Goal: Task Accomplishment & Management: Use online tool/utility

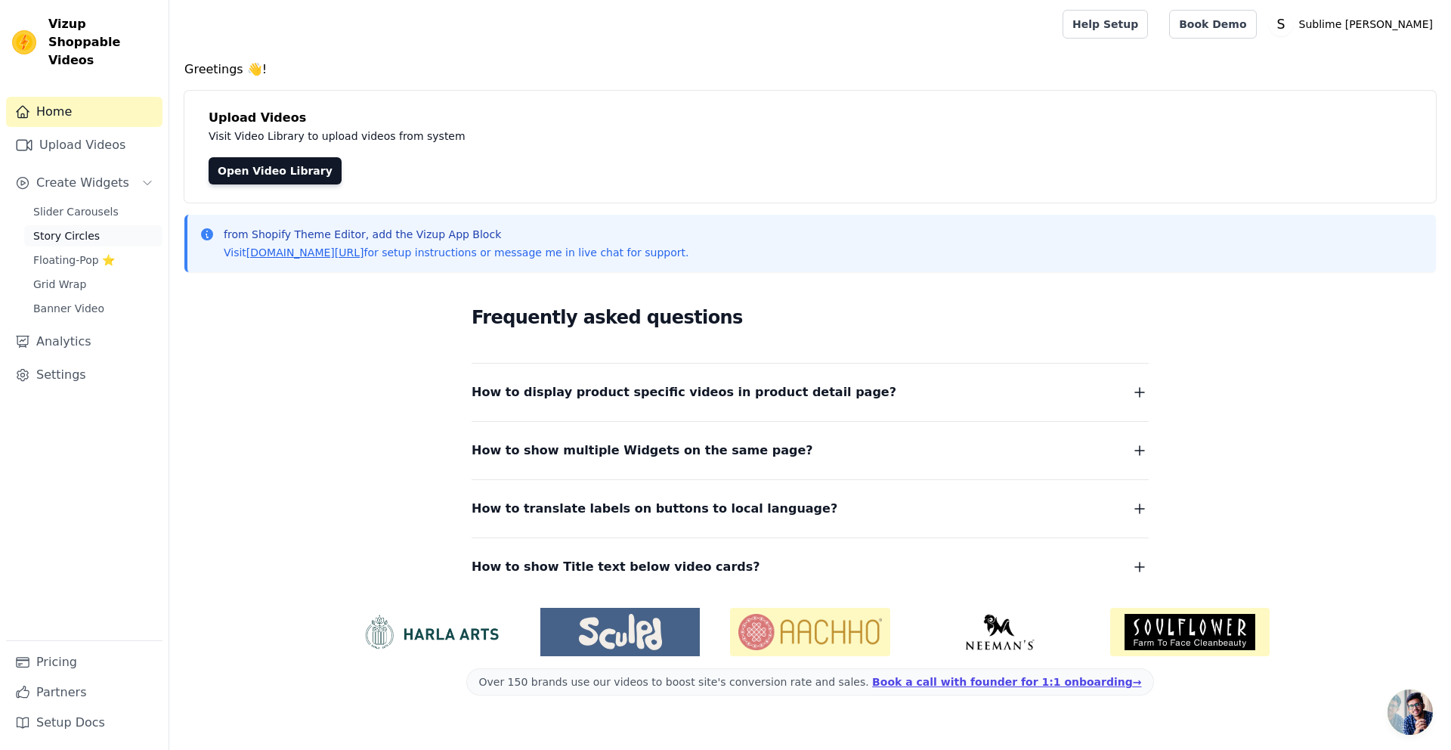
click at [82, 228] on link "Story Circles" at bounding box center [93, 235] width 138 height 21
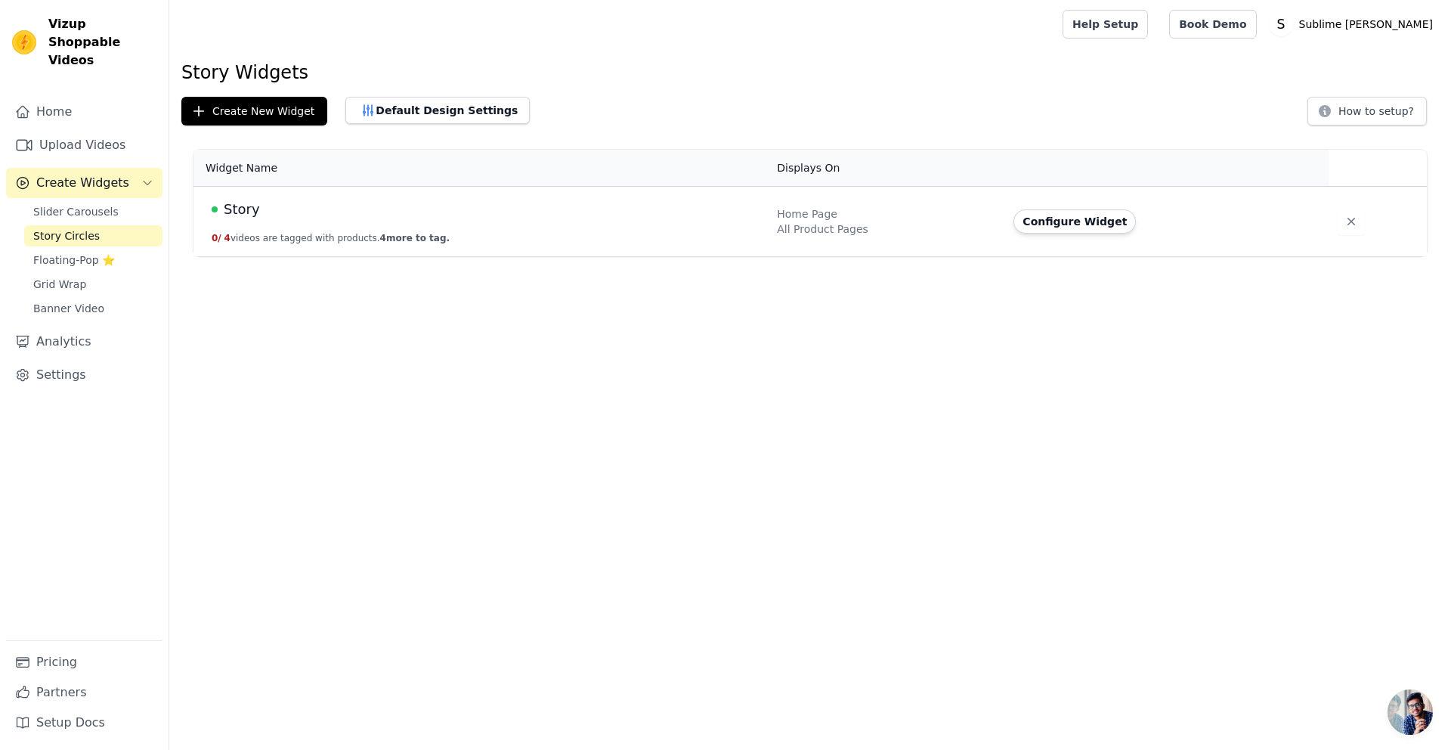
click at [333, 213] on div "Story" at bounding box center [485, 209] width 547 height 21
click at [1121, 225] on button "Configure Widget" at bounding box center [1075, 221] width 122 height 24
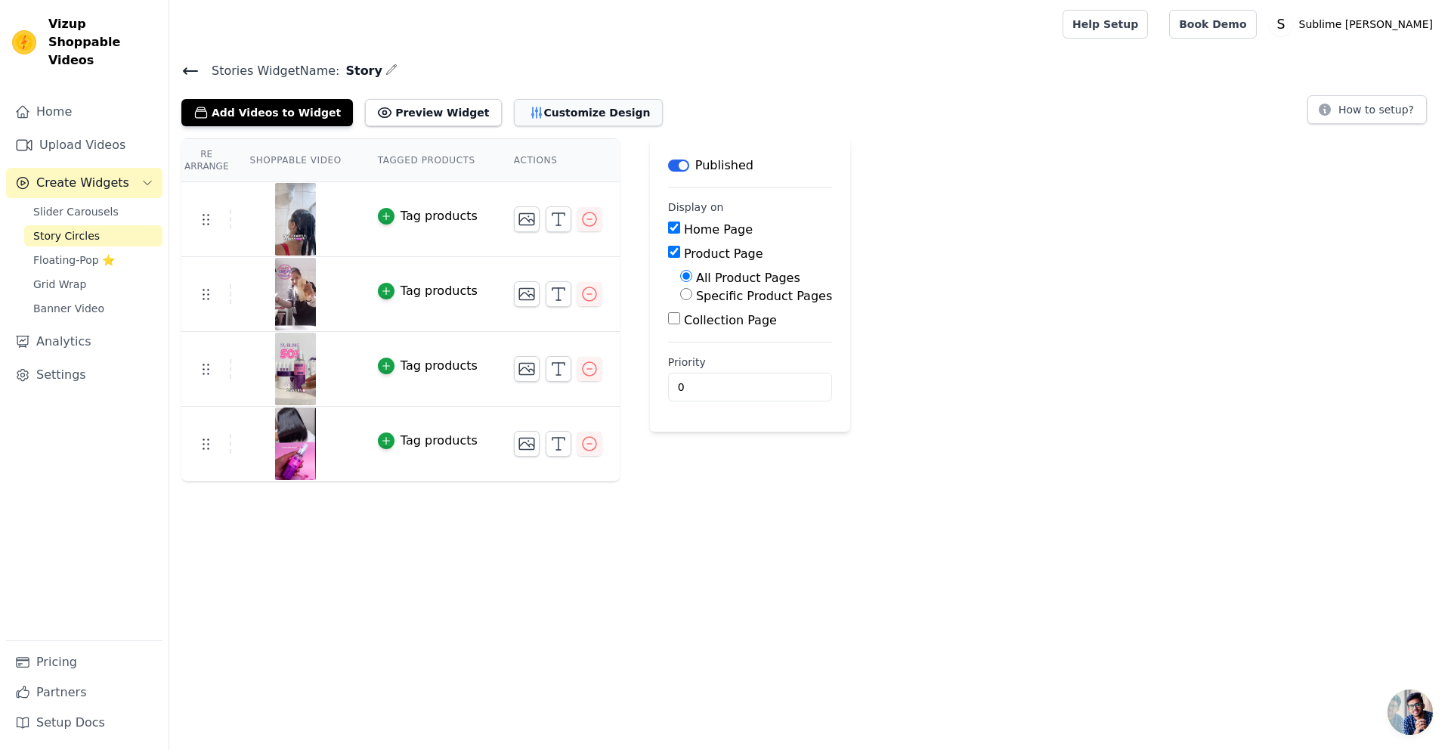
click at [580, 115] on button "Customize Design" at bounding box center [588, 112] width 149 height 27
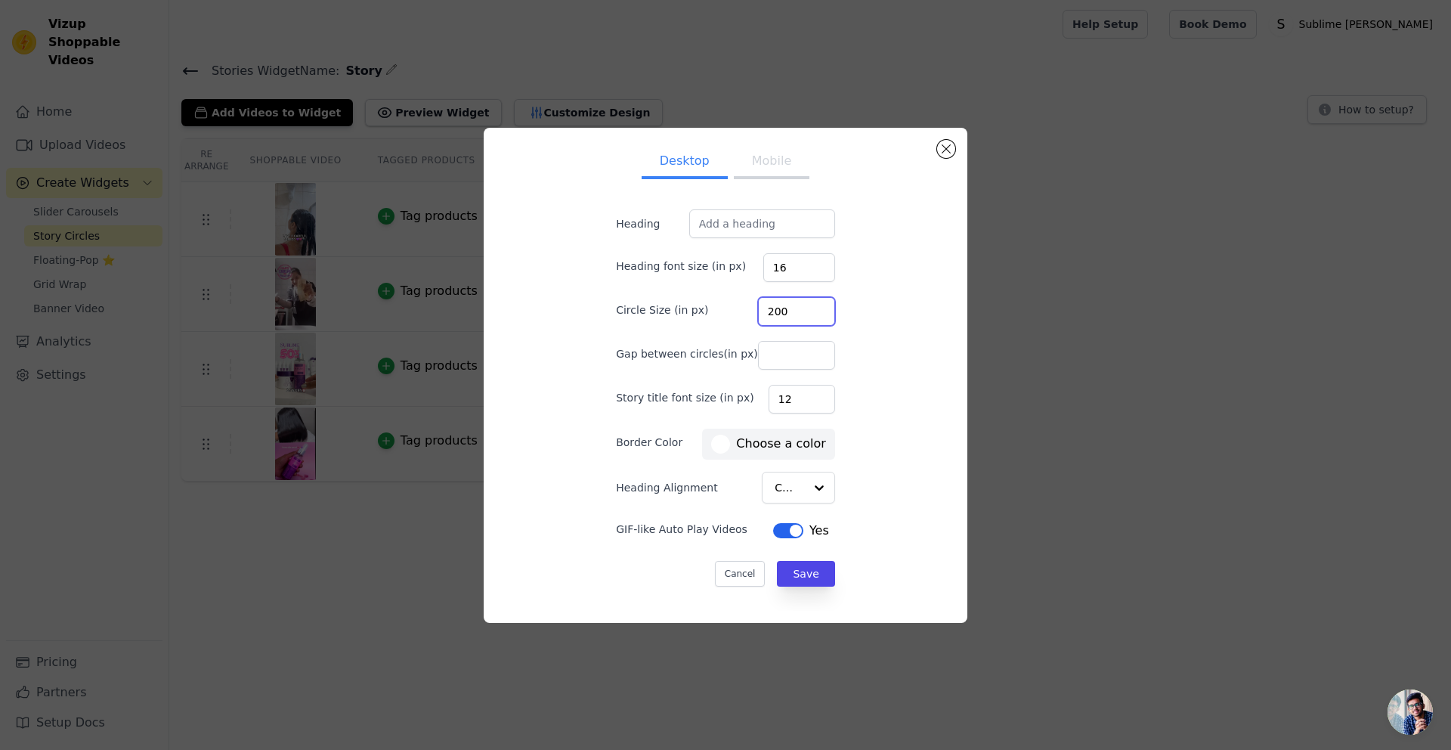
drag, startPoint x: 784, startPoint y: 316, endPoint x: 766, endPoint y: 311, distance: 18.0
click at [766, 311] on input "200" at bounding box center [796, 311] width 77 height 29
type input "120"
click at [777, 577] on button "Save" at bounding box center [805, 574] width 57 height 26
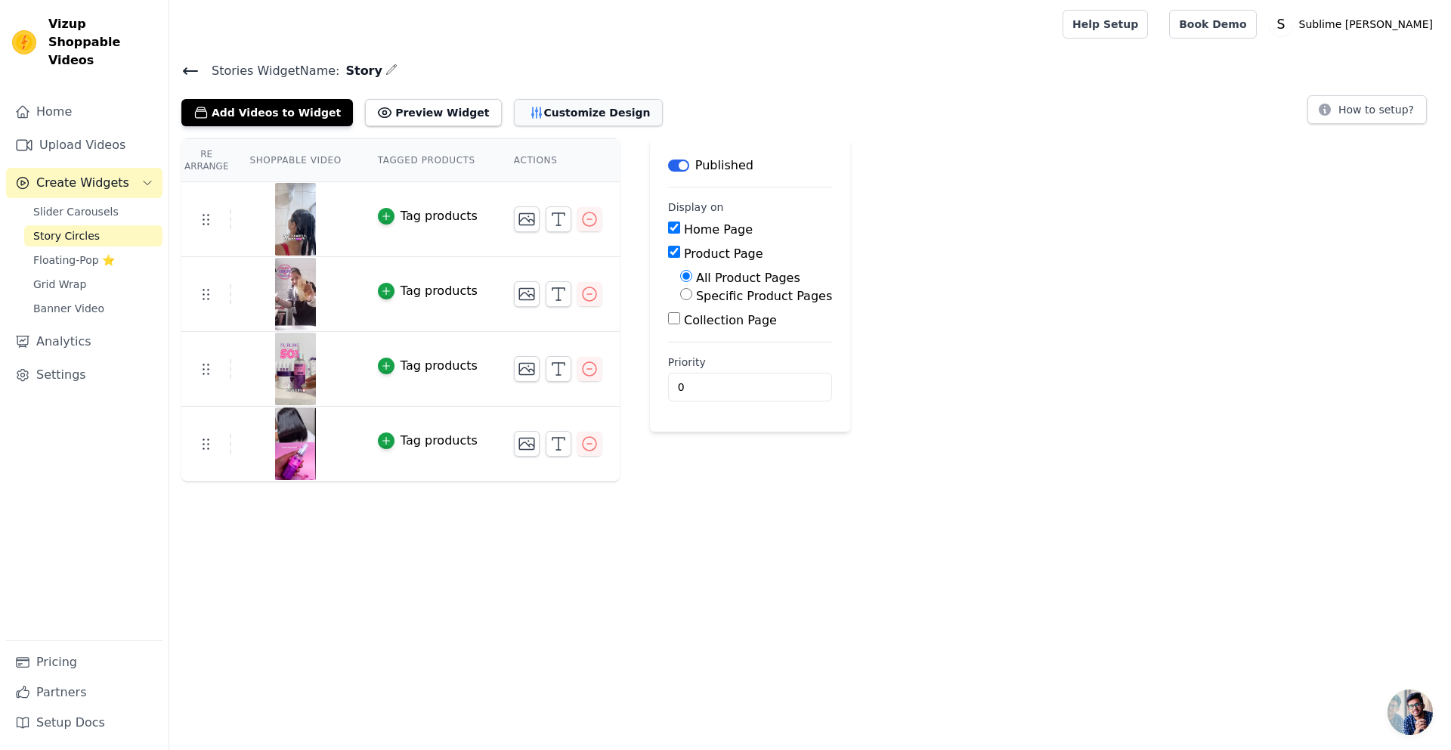
click at [567, 104] on button "Customize Design" at bounding box center [588, 112] width 149 height 27
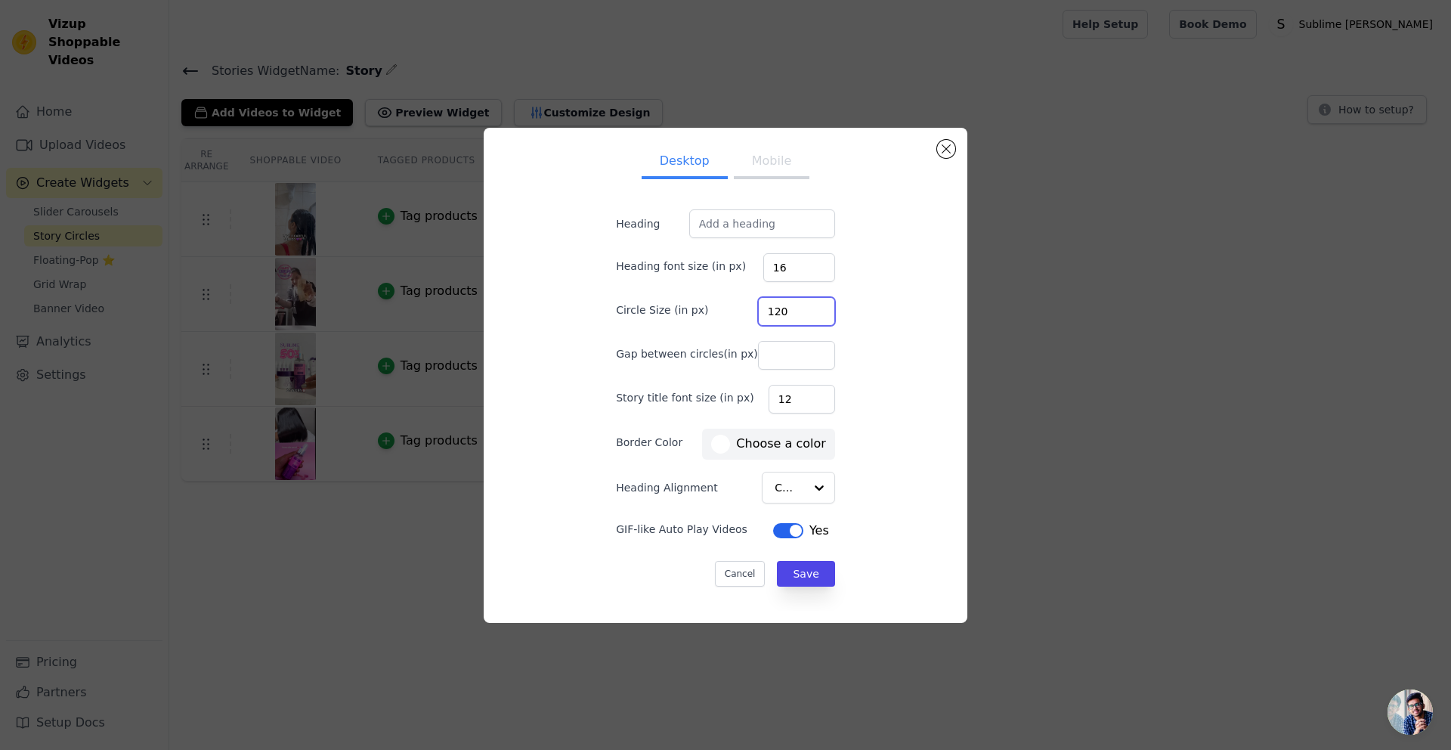
drag, startPoint x: 785, startPoint y: 311, endPoint x: 774, endPoint y: 308, distance: 11.0
click at [774, 308] on input "120" at bounding box center [796, 311] width 77 height 29
type input "110"
click at [784, 577] on button "Save" at bounding box center [805, 574] width 57 height 26
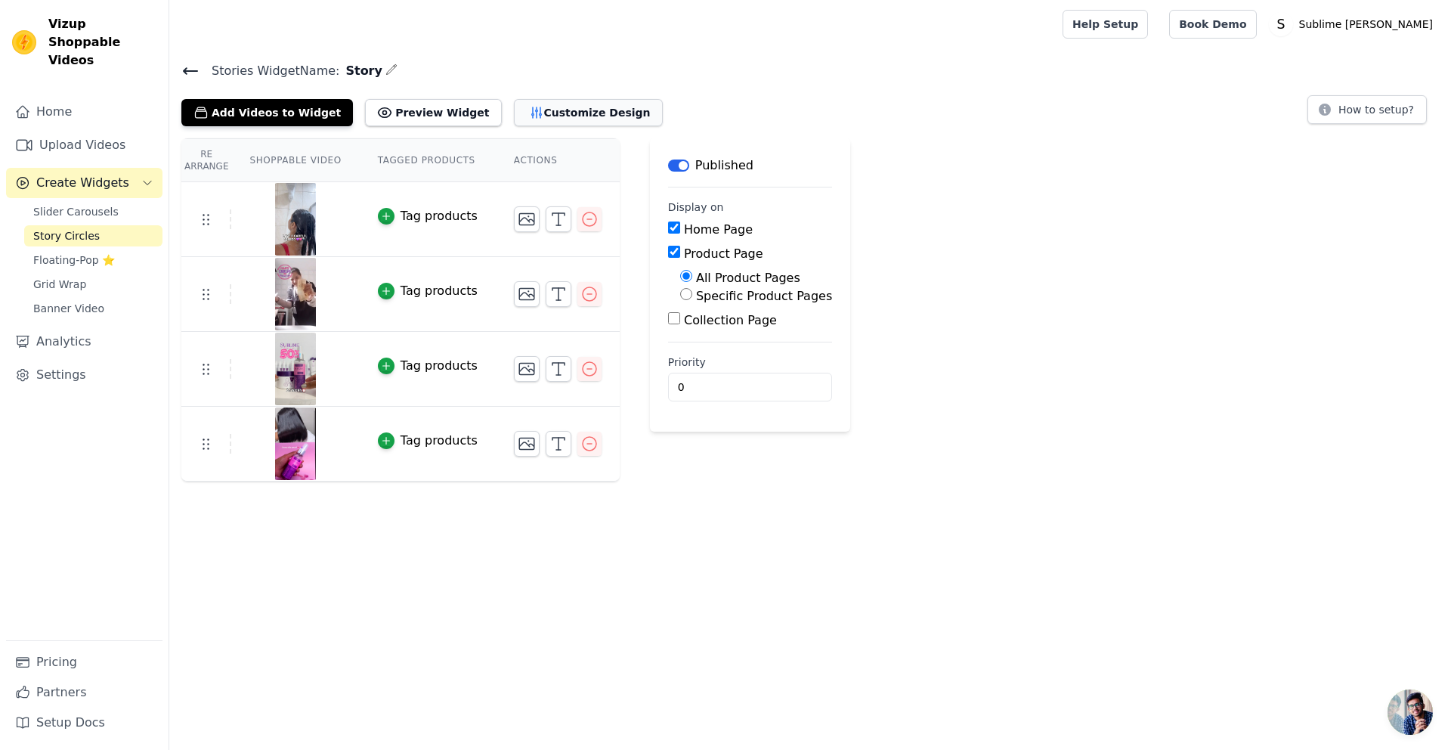
click at [529, 118] on icon "button" at bounding box center [536, 112] width 15 height 15
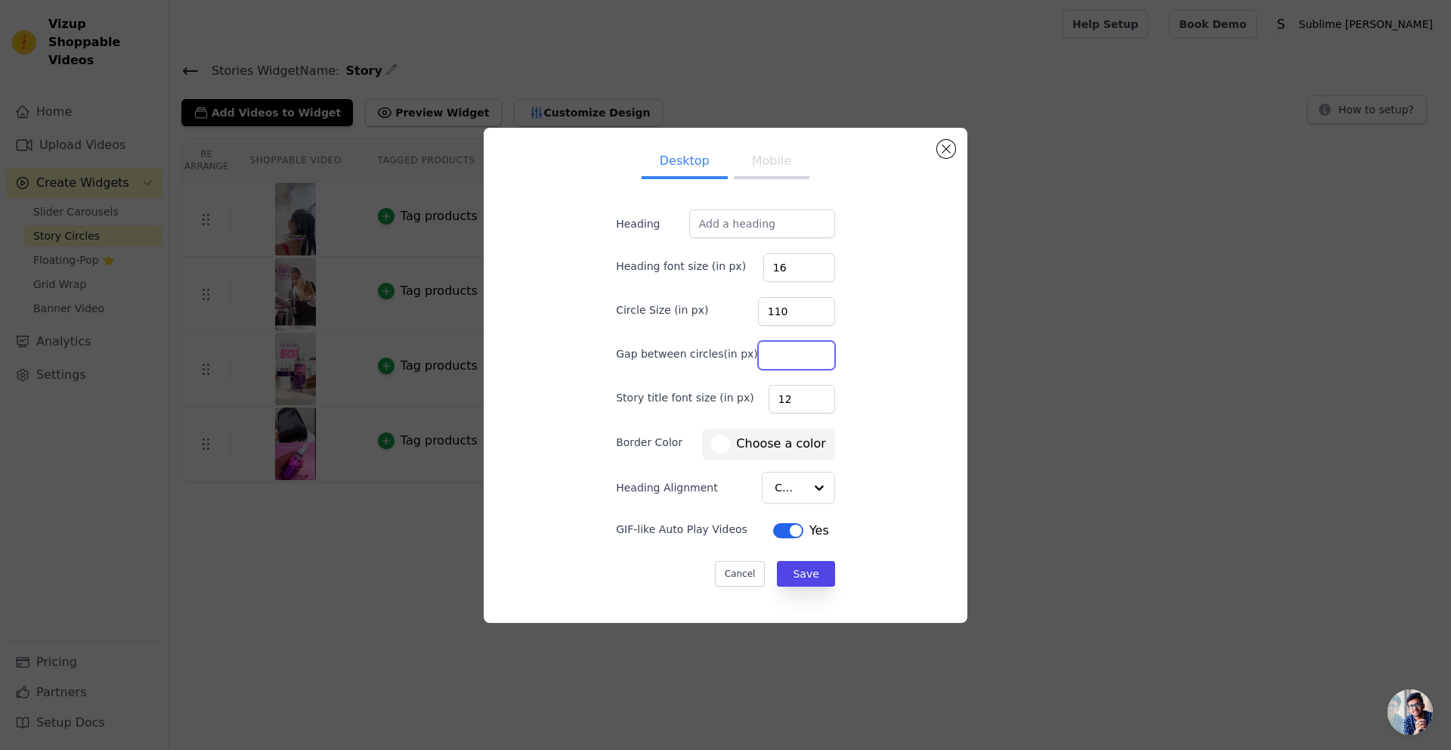
click at [777, 361] on input "Gap between circles(in px)" at bounding box center [796, 355] width 77 height 29
click at [842, 342] on div "Desktop Mobile Heading Heading font size (in px) 16 Circle Size (in px) 110 Gap…" at bounding box center [726, 375] width 460 height 471
click at [806, 497] on div at bounding box center [818, 487] width 30 height 30
click at [885, 422] on div "Desktop Mobile Heading Heading font size (in px) 16 Circle Size (in px) 110 Gap…" at bounding box center [726, 375] width 460 height 471
click at [760, 160] on button "Mobile" at bounding box center [772, 162] width 76 height 33
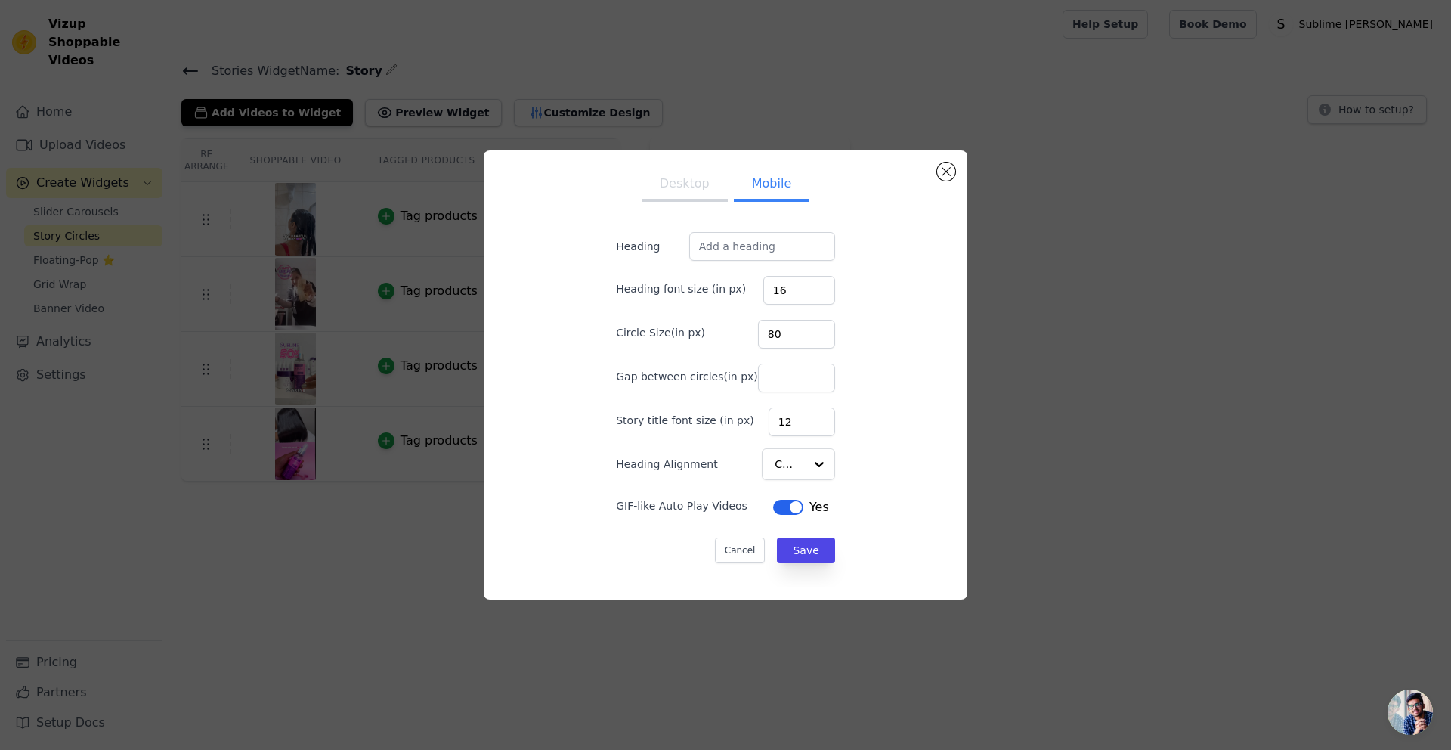
click at [693, 184] on button "Desktop" at bounding box center [685, 185] width 86 height 33
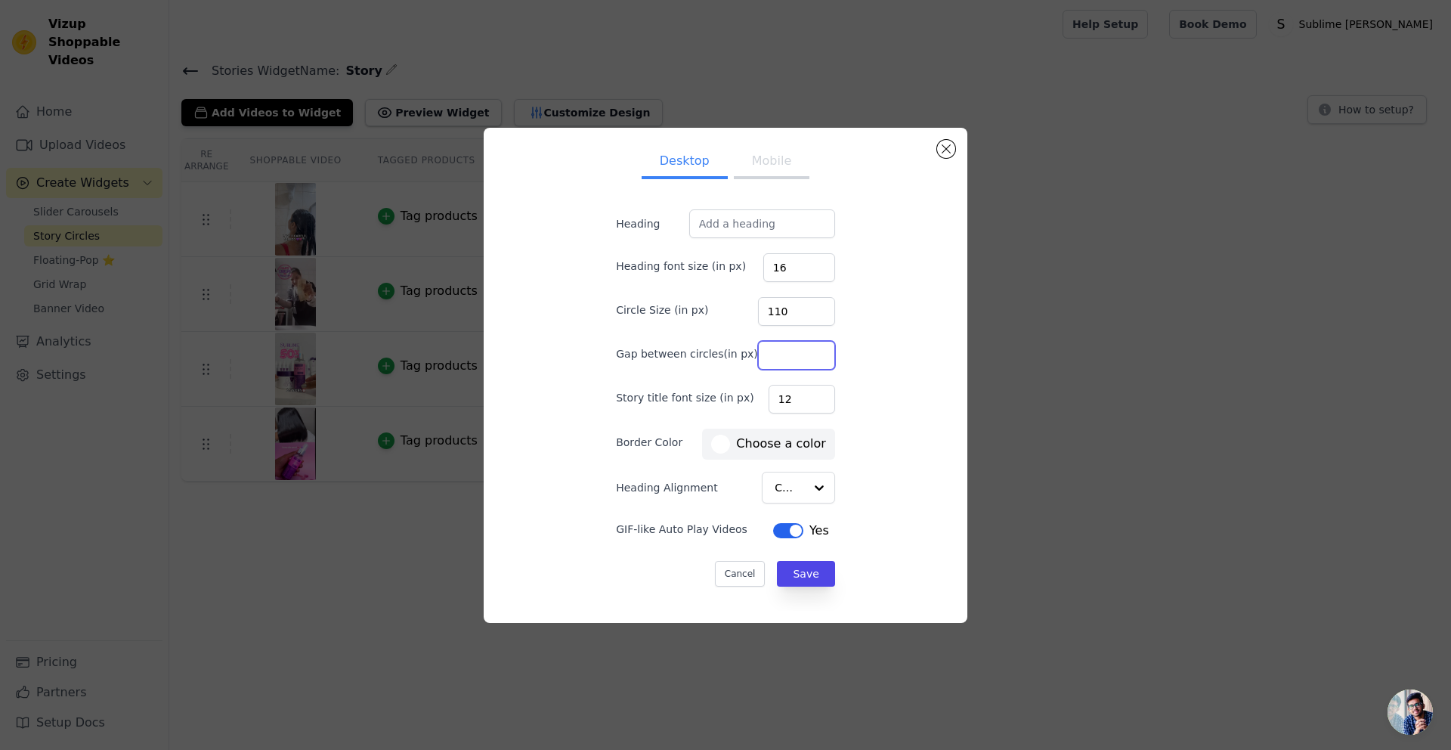
click at [776, 351] on input "Gap between circles(in px)" at bounding box center [796, 355] width 77 height 29
click at [853, 336] on div "Desktop Mobile Heading Heading font size (in px) 16 Circle Size (in px) 110 Gap…" at bounding box center [726, 375] width 460 height 471
click at [782, 577] on button "Save" at bounding box center [805, 574] width 57 height 26
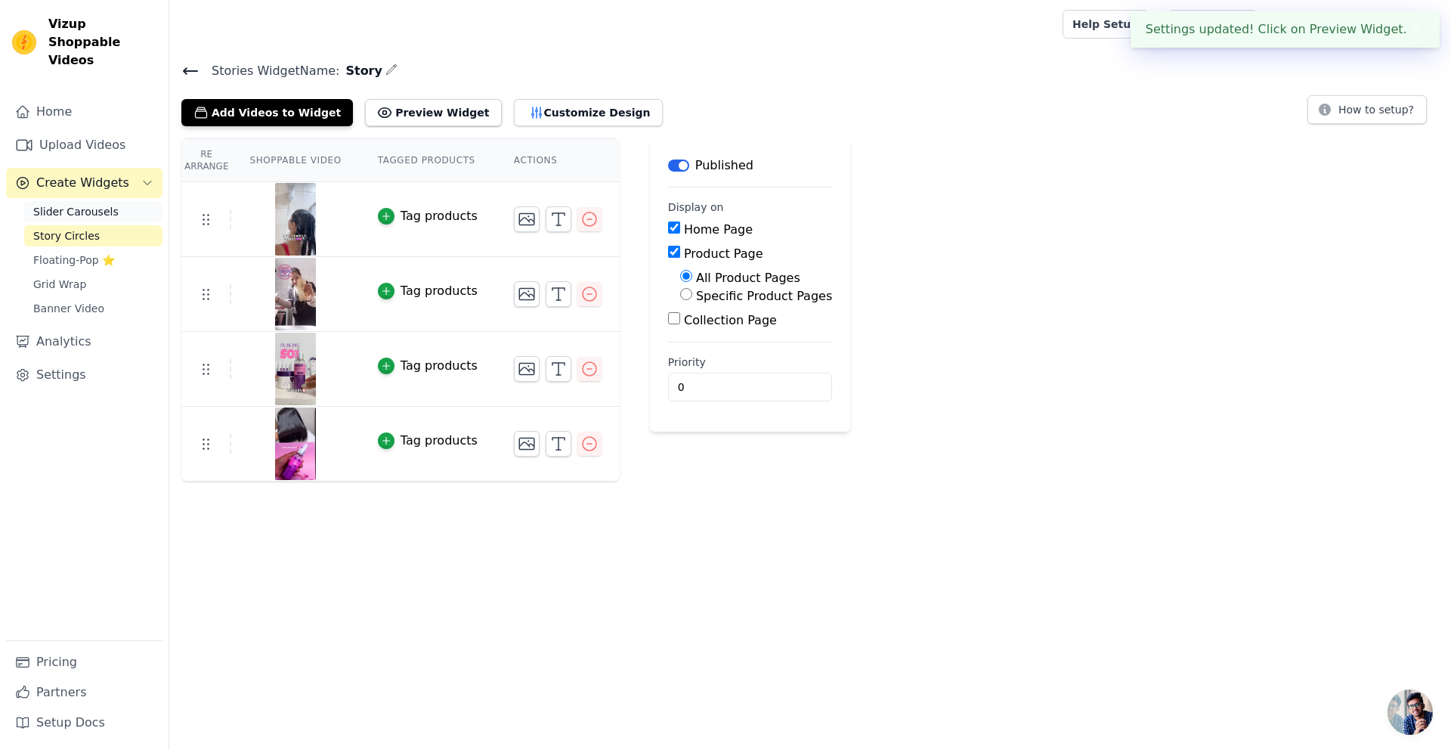
click at [85, 204] on span "Slider Carousels" at bounding box center [75, 211] width 85 height 15
